Goal: Check status: Check status

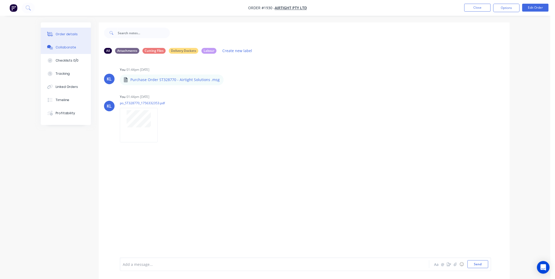
click at [57, 33] on div "Order details" at bounding box center [67, 34] width 22 height 5
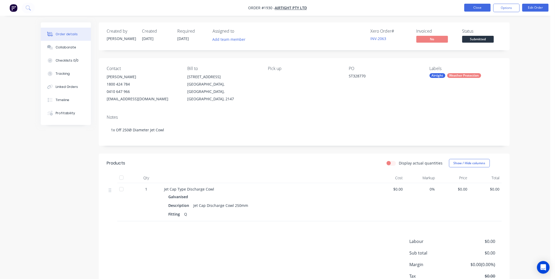
click at [468, 6] on button "Close" at bounding box center [478, 8] width 26 height 8
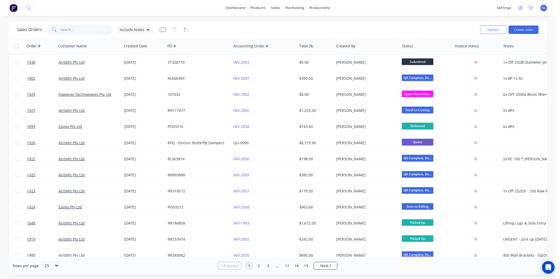
click at [74, 28] on input "text" at bounding box center [86, 30] width 51 height 11
type input "rl606969"
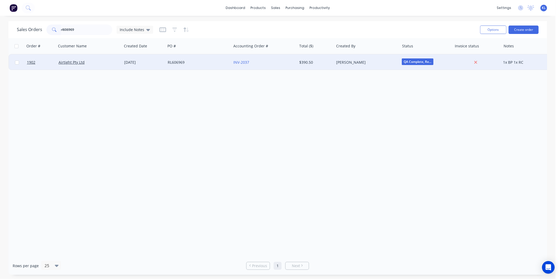
click at [97, 62] on div "Airtight Pty Ltd" at bounding box center [88, 62] width 59 height 5
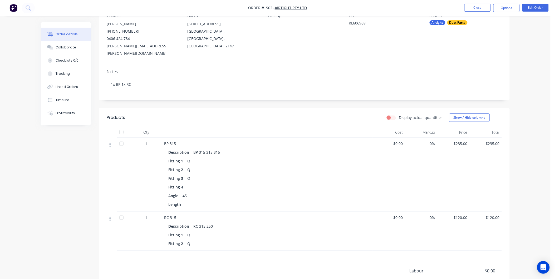
scroll to position [112, 0]
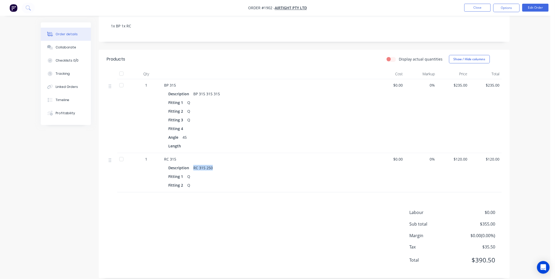
drag, startPoint x: 213, startPoint y: 160, endPoint x: 193, endPoint y: 162, distance: 20.1
click at [193, 164] on div "RC 315 250" at bounding box center [203, 168] width 24 height 8
drag, startPoint x: 193, startPoint y: 162, endPoint x: 227, endPoint y: 156, distance: 34.4
click at [235, 173] on div "Fitting 1 Q" at bounding box center [267, 177] width 198 height 8
click at [72, 50] on div "Collaborate" at bounding box center [66, 47] width 21 height 5
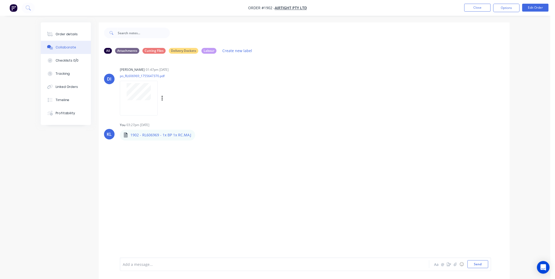
click at [143, 107] on div at bounding box center [139, 98] width 38 height 35
click at [74, 35] on div "Order details" at bounding box center [67, 34] width 22 height 5
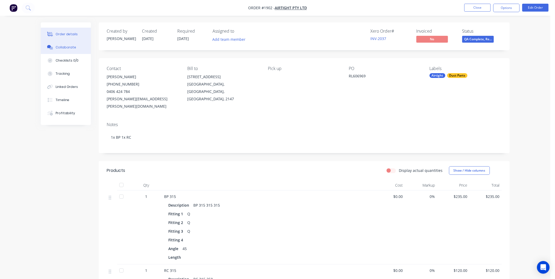
click at [64, 47] on div "Collaborate" at bounding box center [66, 47] width 21 height 5
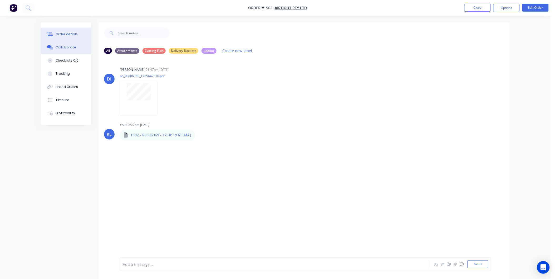
click at [78, 32] on button "Order details" at bounding box center [66, 34] width 50 height 13
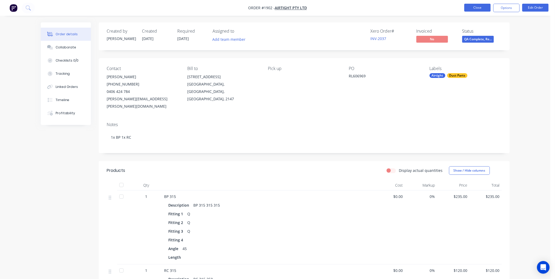
click at [474, 9] on button "Close" at bounding box center [478, 8] width 26 height 8
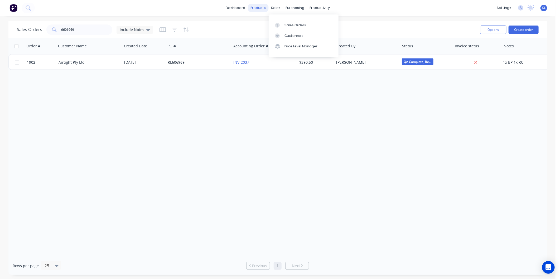
click at [268, 6] on div "products" at bounding box center [258, 8] width 21 height 8
click at [283, 6] on div "purchasing" at bounding box center [295, 8] width 24 height 8
click at [276, 9] on div "sales" at bounding box center [275, 8] width 14 height 8
click at [290, 28] on link "Sales Orders" at bounding box center [304, 25] width 70 height 11
click at [322, 23] on div "Workflow" at bounding box center [329, 25] width 16 height 5
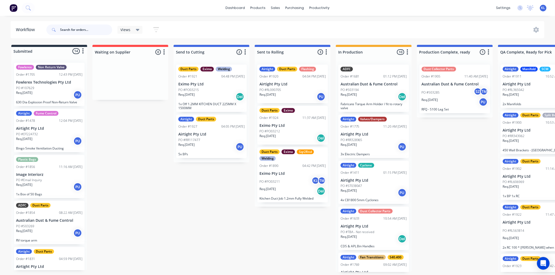
click at [65, 32] on input "text" at bounding box center [86, 30] width 52 height 11
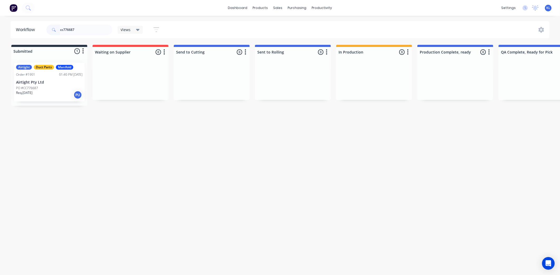
click at [64, 83] on p "Airtight Pty Ltd" at bounding box center [49, 82] width 66 height 4
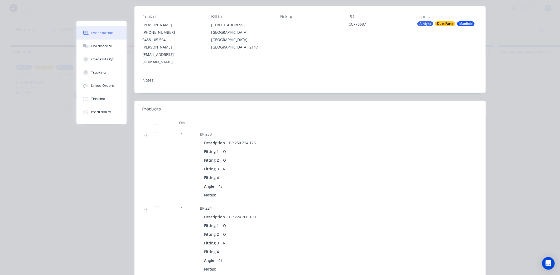
scroll to position [117, 0]
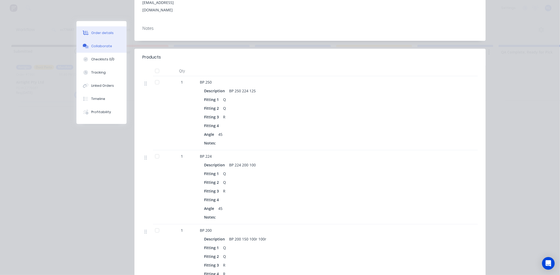
click at [93, 45] on div "Collaborate" at bounding box center [101, 46] width 21 height 5
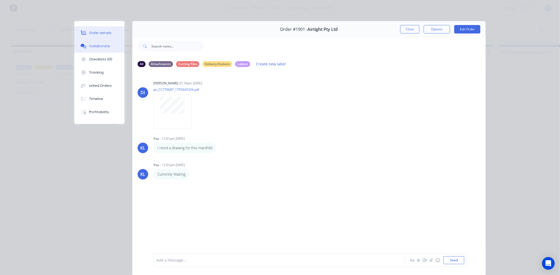
click at [101, 33] on div "Order details" at bounding box center [100, 33] width 22 height 5
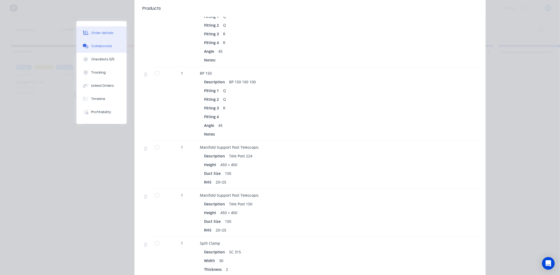
scroll to position [293, 0]
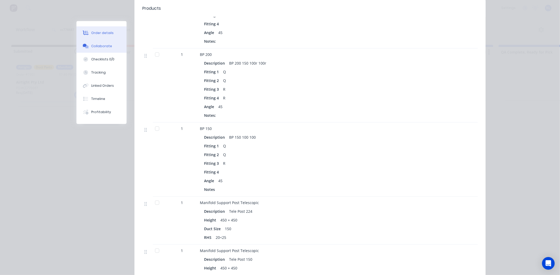
click at [99, 41] on button "Collaborate" at bounding box center [101, 46] width 50 height 13
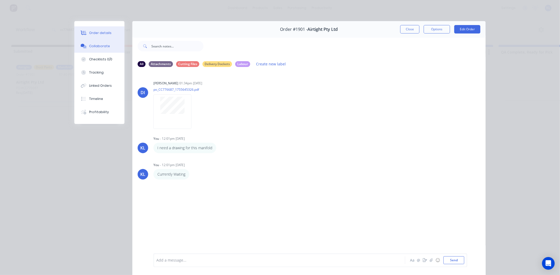
click at [97, 31] on div "Order details" at bounding box center [100, 33] width 22 height 5
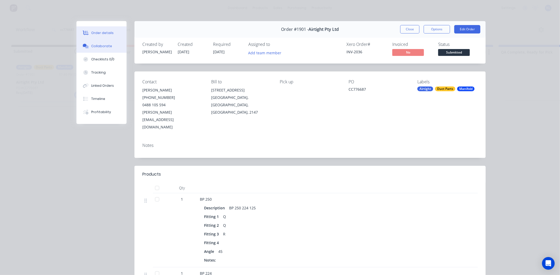
click at [100, 45] on div "Collaborate" at bounding box center [101, 46] width 21 height 5
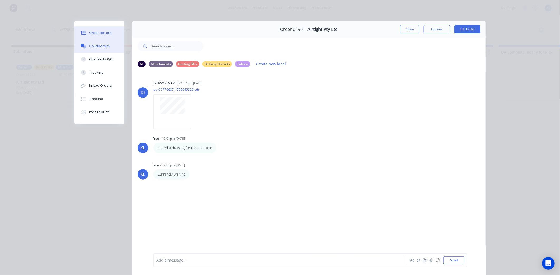
click at [99, 32] on div "Order details" at bounding box center [100, 33] width 22 height 5
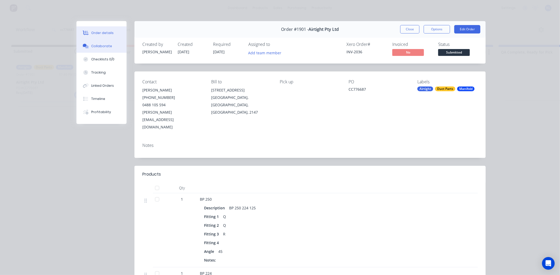
click at [104, 47] on div "Collaborate" at bounding box center [101, 46] width 21 height 5
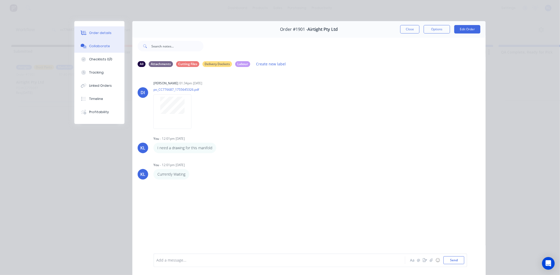
click at [93, 33] on div "Order details" at bounding box center [100, 33] width 22 height 5
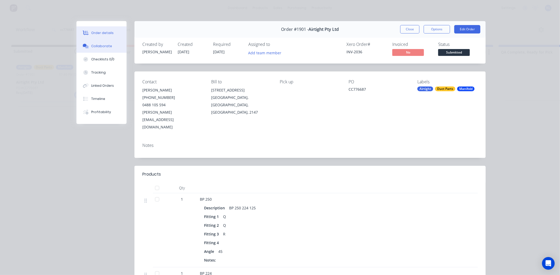
click at [111, 44] on button "Collaborate" at bounding box center [101, 46] width 50 height 13
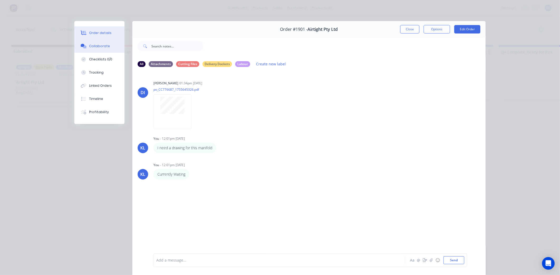
click at [100, 30] on button "Order details" at bounding box center [99, 32] width 50 height 13
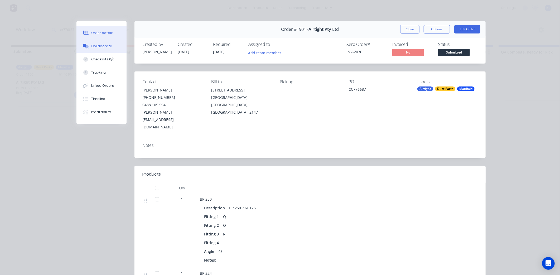
click at [101, 46] on div "Collaborate" at bounding box center [101, 46] width 21 height 5
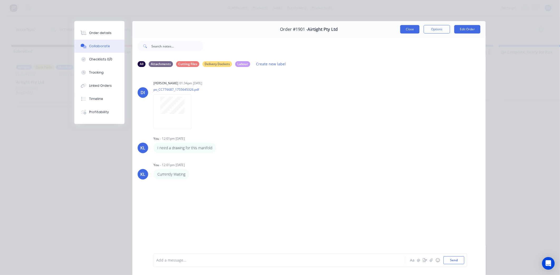
click at [414, 28] on button "Close" at bounding box center [409, 29] width 19 height 8
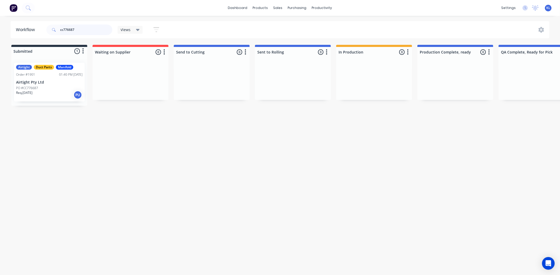
drag, startPoint x: 90, startPoint y: 29, endPoint x: -11, endPoint y: 24, distance: 101.3
click at [0, 24] on html "dashboard products sales purchasing productivity dashboard products Product Cat…" at bounding box center [280, 121] width 560 height 243
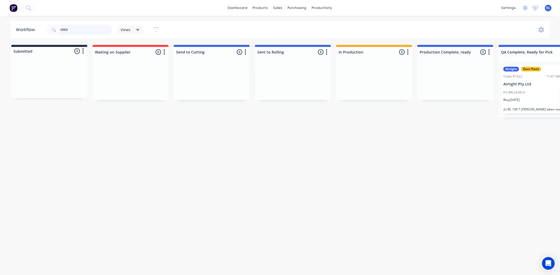
type input "rl563"
click at [539, 109] on p "2x RC 100 * [PERSON_NAME] when ready" at bounding box center [536, 109] width 66 height 4
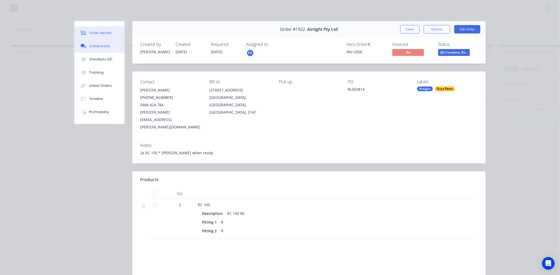
drag, startPoint x: 380, startPoint y: 28, endPoint x: 107, endPoint y: 44, distance: 273.5
click at [107, 44] on button "Collaborate" at bounding box center [99, 46] width 50 height 13
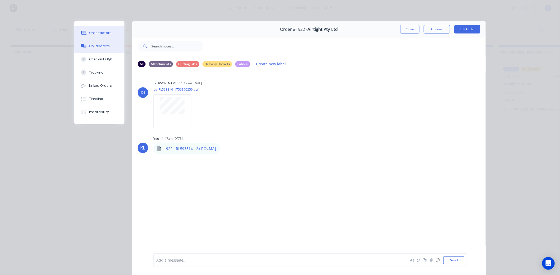
click at [98, 37] on button "Order details" at bounding box center [99, 32] width 50 height 13
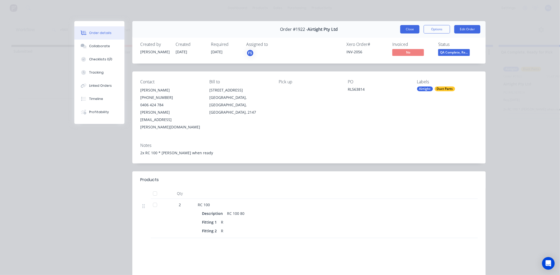
click at [405, 26] on button "Close" at bounding box center [409, 29] width 19 height 8
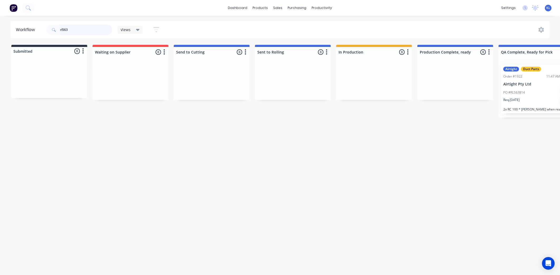
drag, startPoint x: 75, startPoint y: 27, endPoint x: -23, endPoint y: 41, distance: 99.6
click at [0, 41] on html "dashboard products sales purchasing productivity dashboard products Product Cat…" at bounding box center [280, 121] width 560 height 243
